Goal: Task Accomplishment & Management: Use online tool/utility

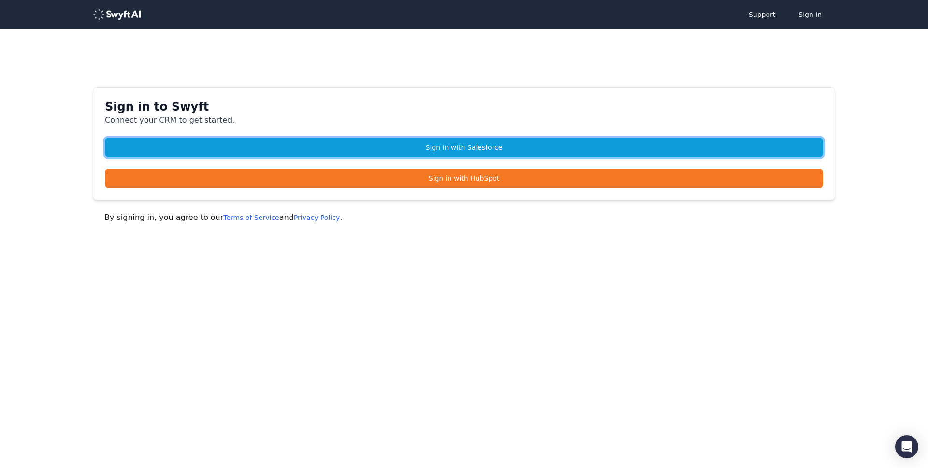
click at [475, 144] on link "Sign in with Salesforce" at bounding box center [464, 147] width 719 height 19
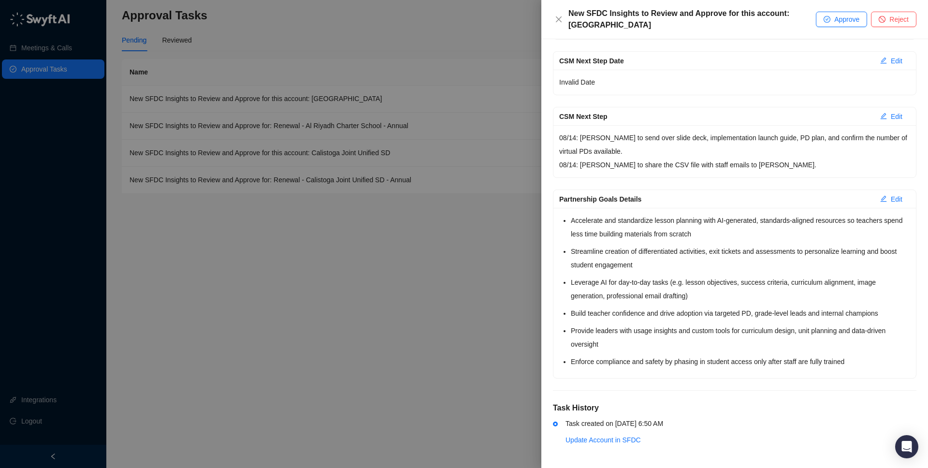
scroll to position [273, 0]
click at [835, 19] on span "Approve" at bounding box center [847, 19] width 25 height 11
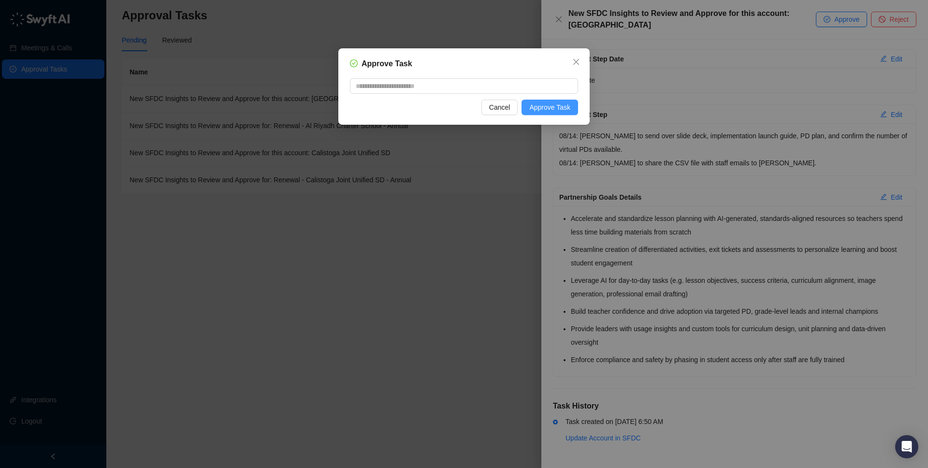
click at [550, 109] on span "Approve Task" at bounding box center [550, 107] width 41 height 11
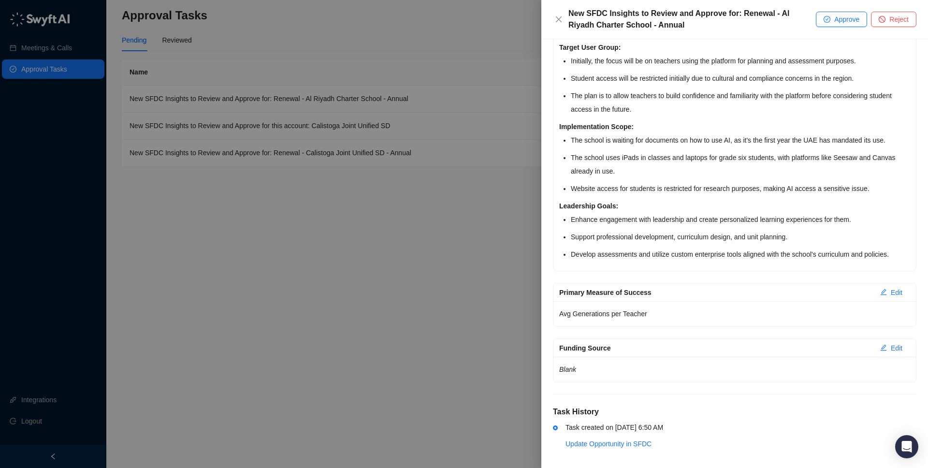
scroll to position [271, 0]
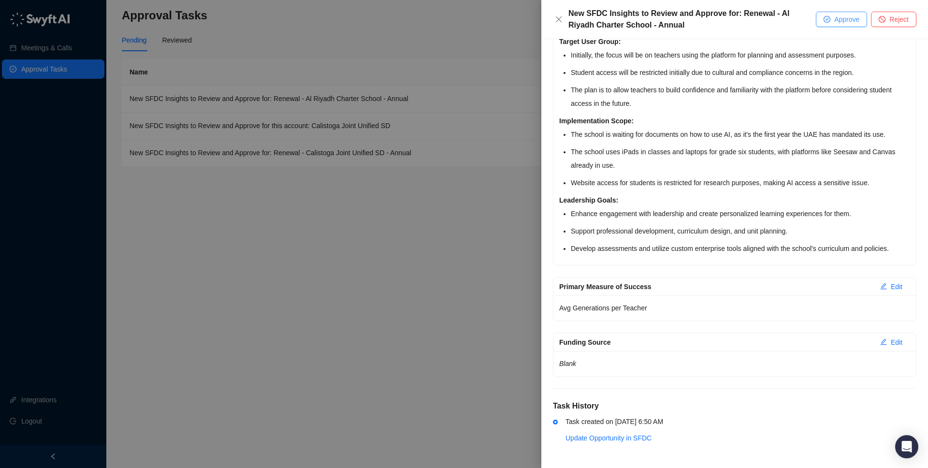
click at [836, 21] on span "Approve" at bounding box center [847, 19] width 25 height 11
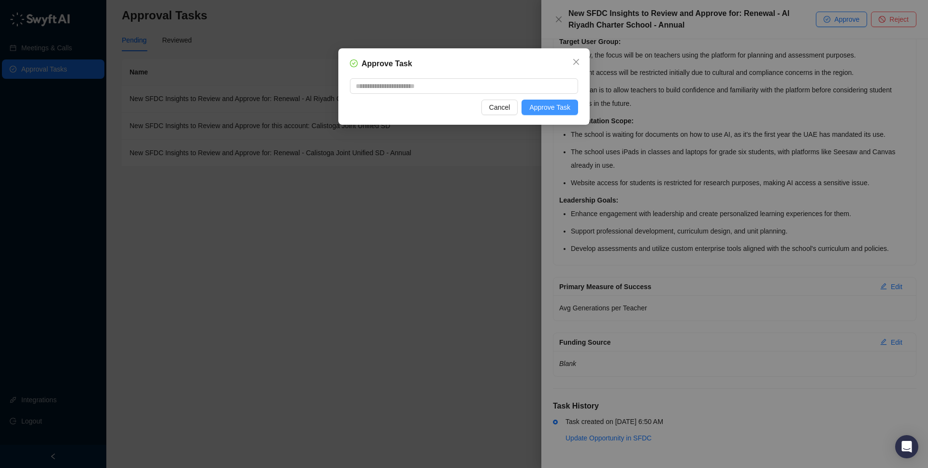
click at [547, 103] on span "Approve Task" at bounding box center [550, 107] width 41 height 11
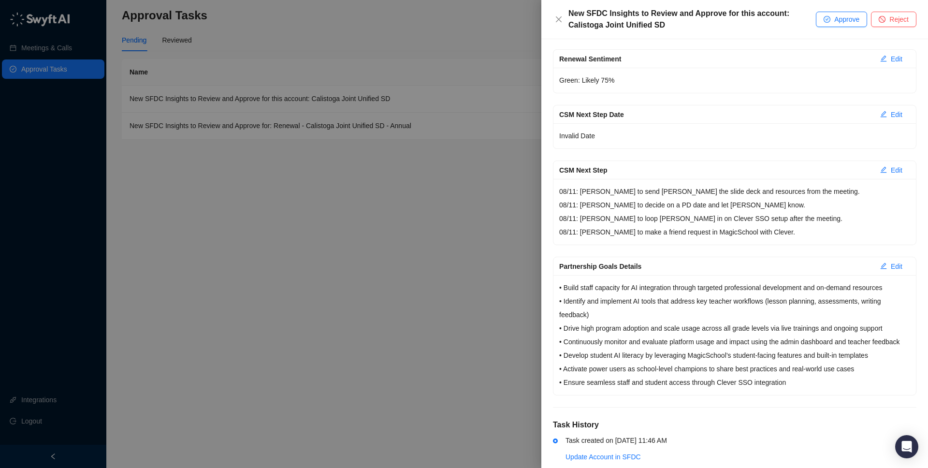
scroll to position [209, 0]
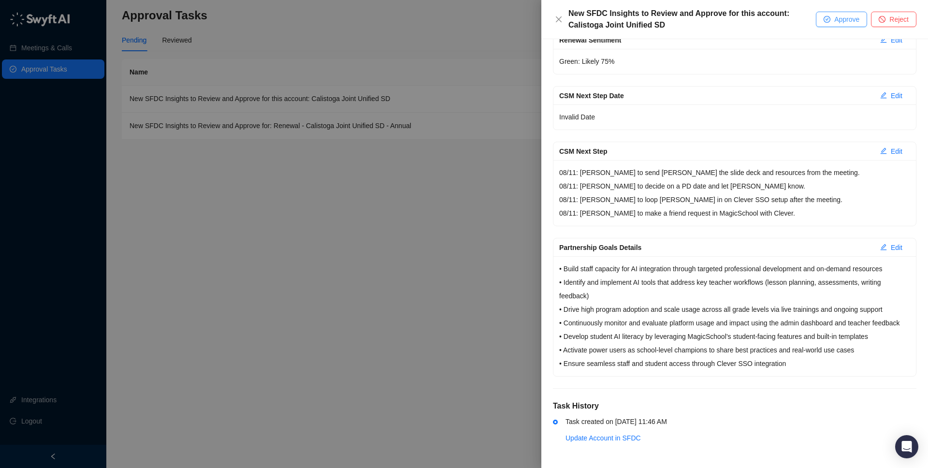
click at [836, 22] on span "Approve" at bounding box center [847, 19] width 25 height 11
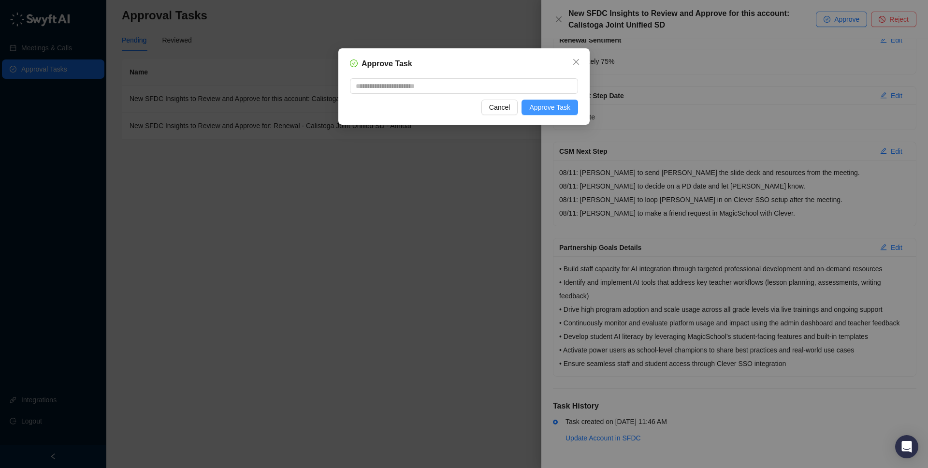
click at [557, 102] on span "Approve Task" at bounding box center [550, 107] width 41 height 11
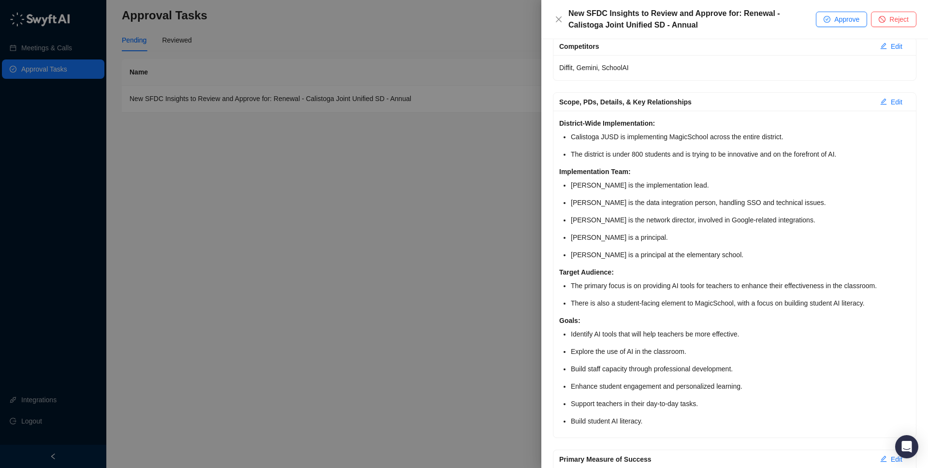
scroll to position [190, 0]
click at [831, 22] on button "Approve" at bounding box center [841, 19] width 51 height 15
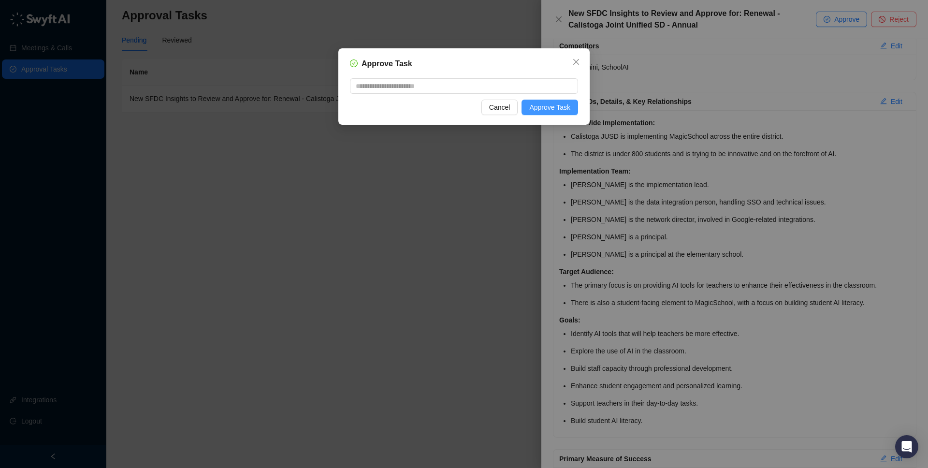
click at [548, 105] on span "Approve Task" at bounding box center [550, 107] width 41 height 11
